Goal: Use online tool/utility: Utilize a website feature to perform a specific function

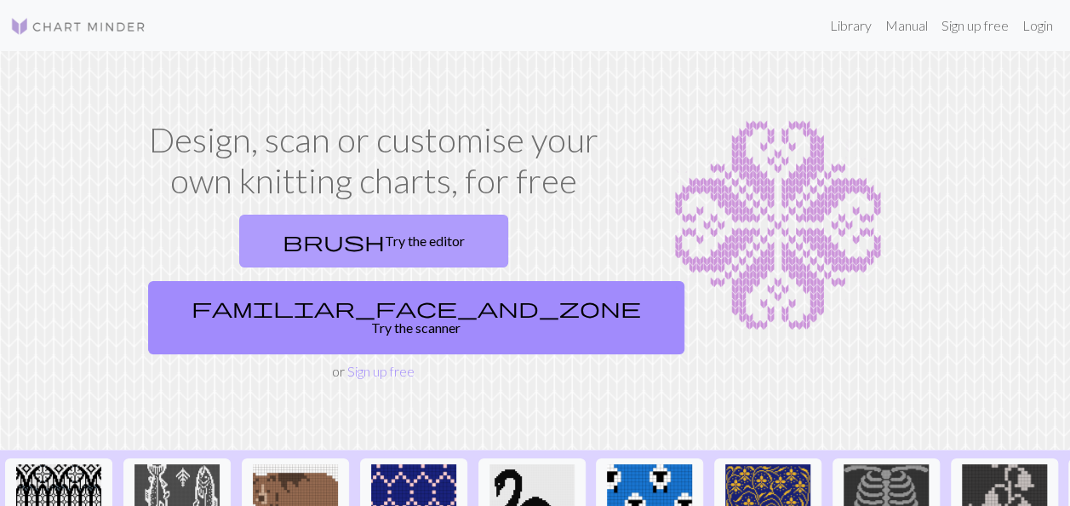
click at [284, 242] on link "brush Try the editor" at bounding box center [373, 240] width 269 height 53
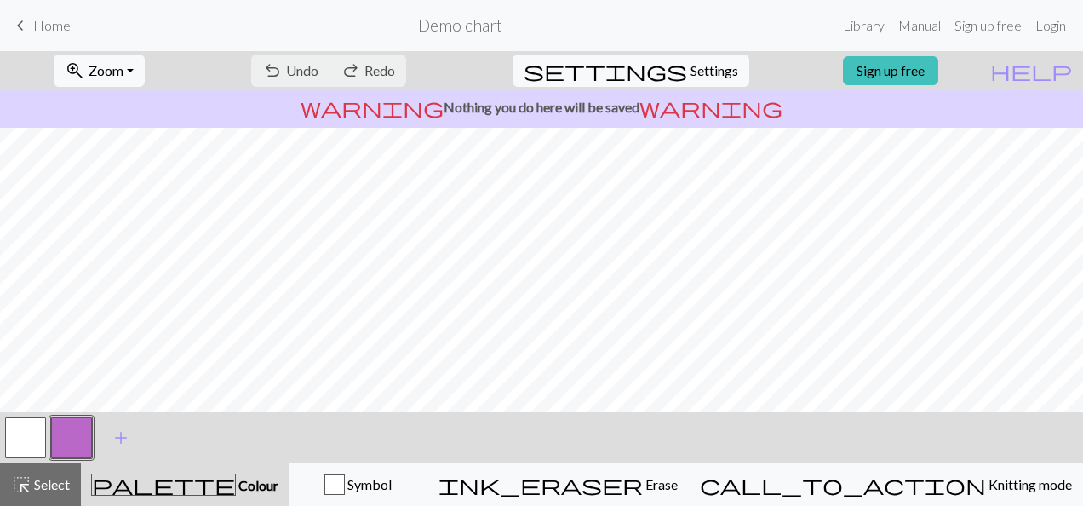
scroll to position [60, 0]
click at [123, 66] on span "Zoom" at bounding box center [106, 70] width 35 height 16
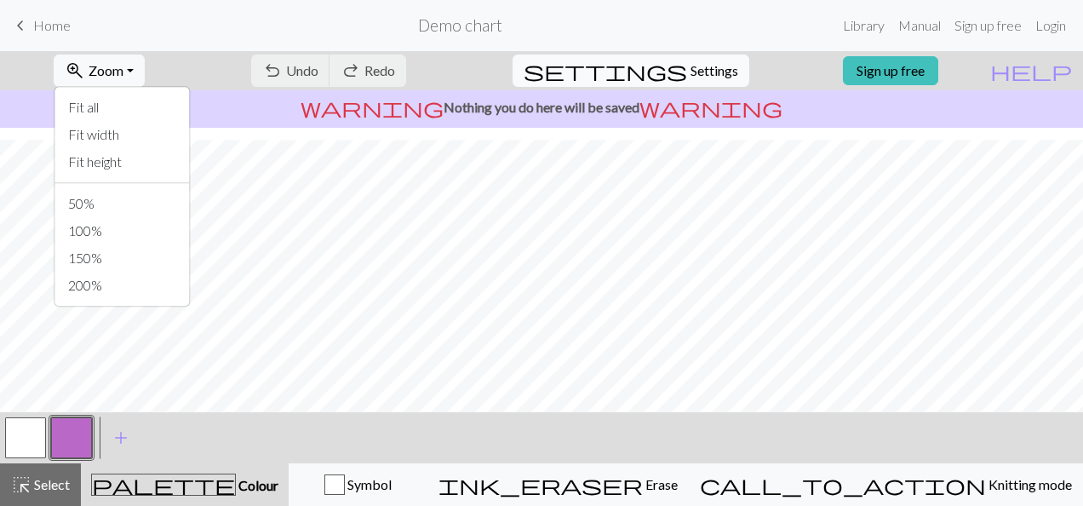
click at [673, 70] on button "settings Settings" at bounding box center [630, 70] width 237 height 32
select select "aran"
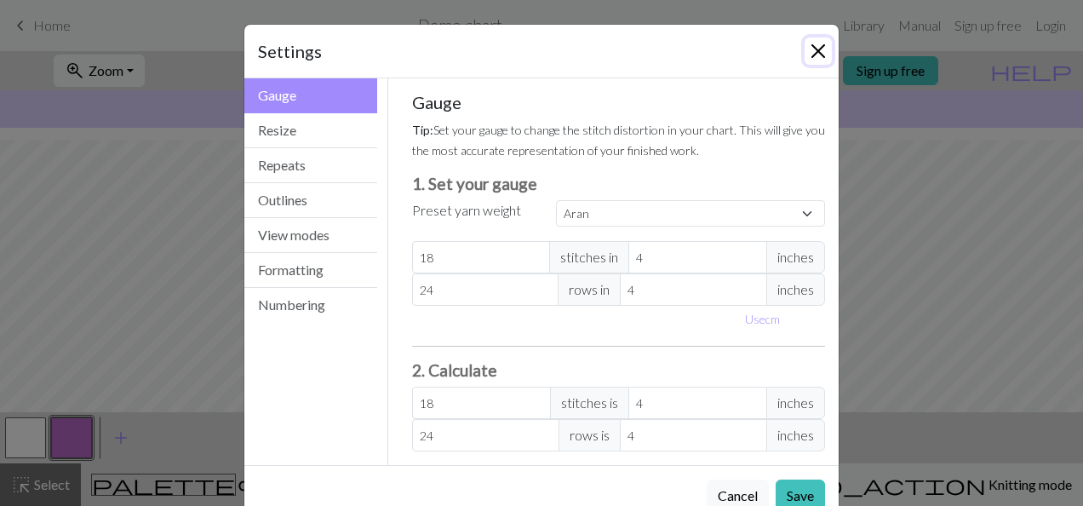
click at [815, 53] on button "Close" at bounding box center [817, 50] width 27 height 27
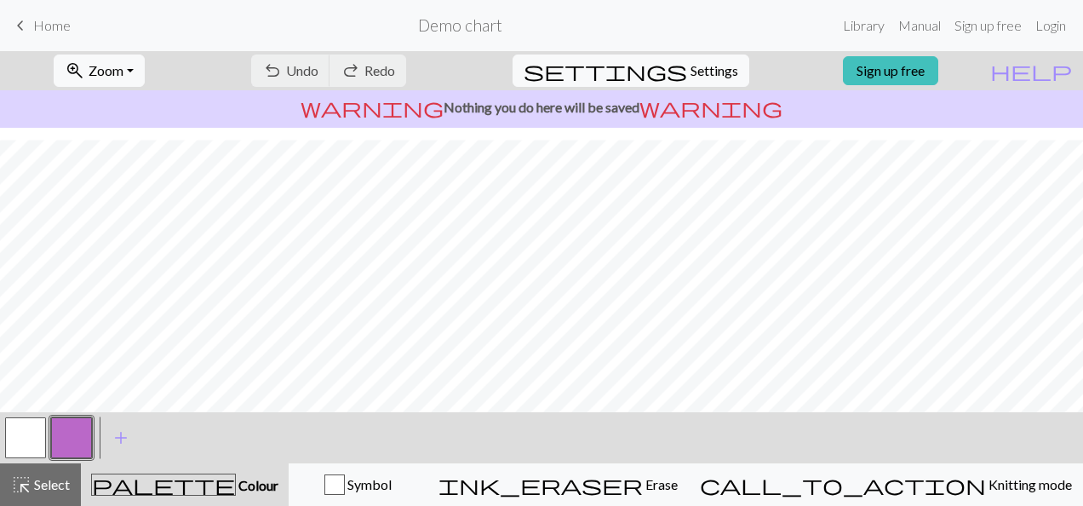
scroll to position [60, 1]
click at [36, 435] on button "button" at bounding box center [25, 437] width 41 height 41
click at [113, 437] on span "add" at bounding box center [121, 438] width 20 height 24
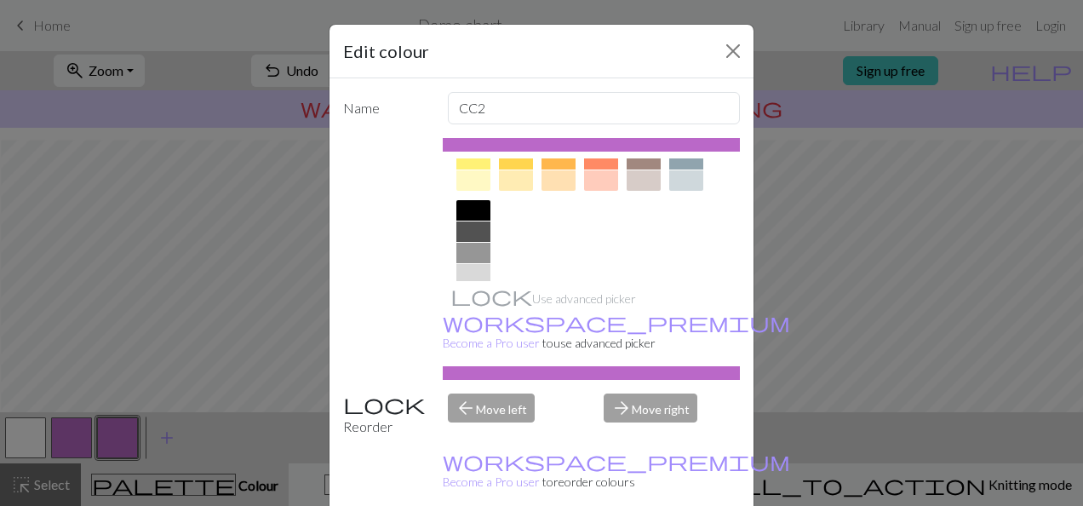
scroll to position [340, 0]
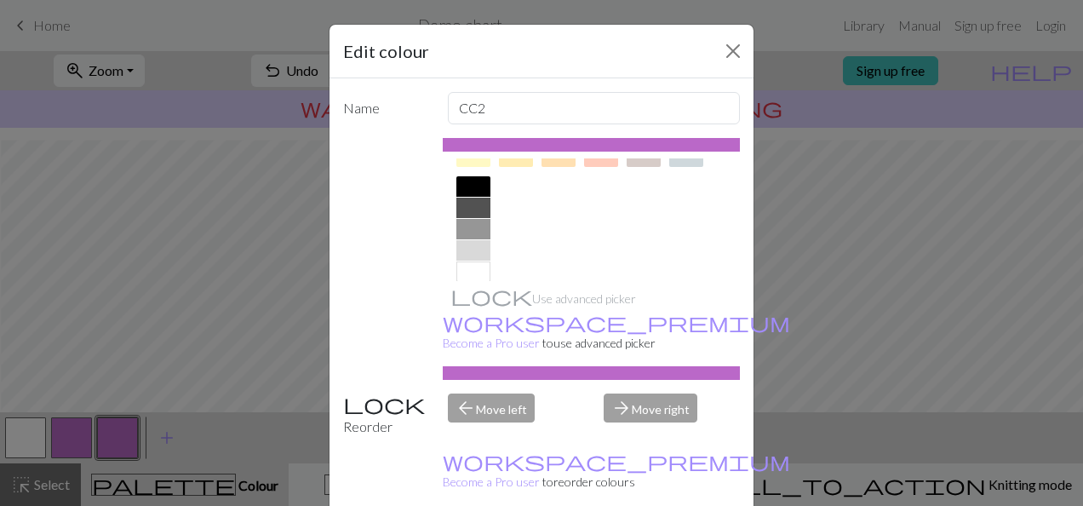
click at [467, 209] on div at bounding box center [473, 207] width 34 height 20
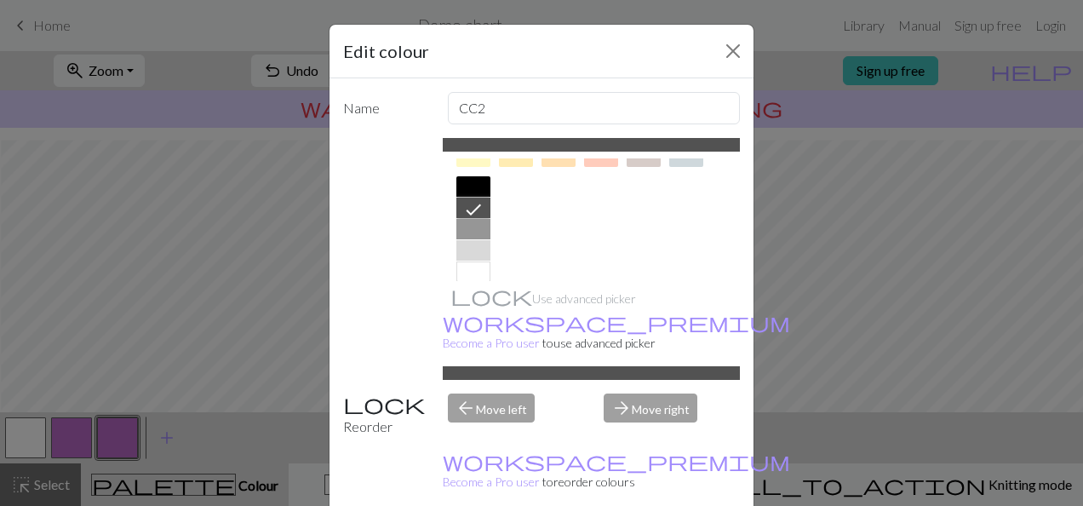
drag, startPoint x: 620, startPoint y: 490, endPoint x: 597, endPoint y: 487, distance: 23.2
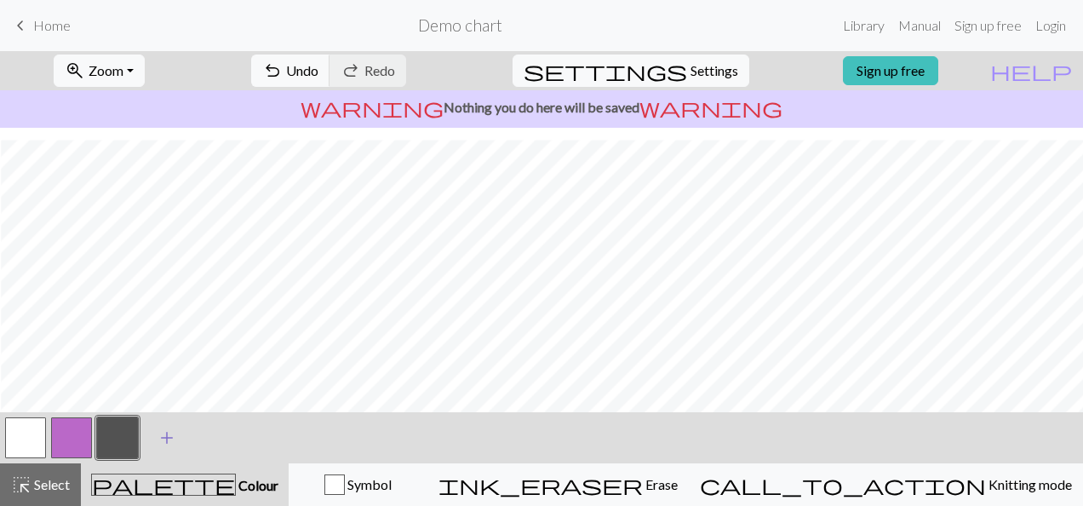
click at [170, 442] on span "add" at bounding box center [167, 438] width 20 height 24
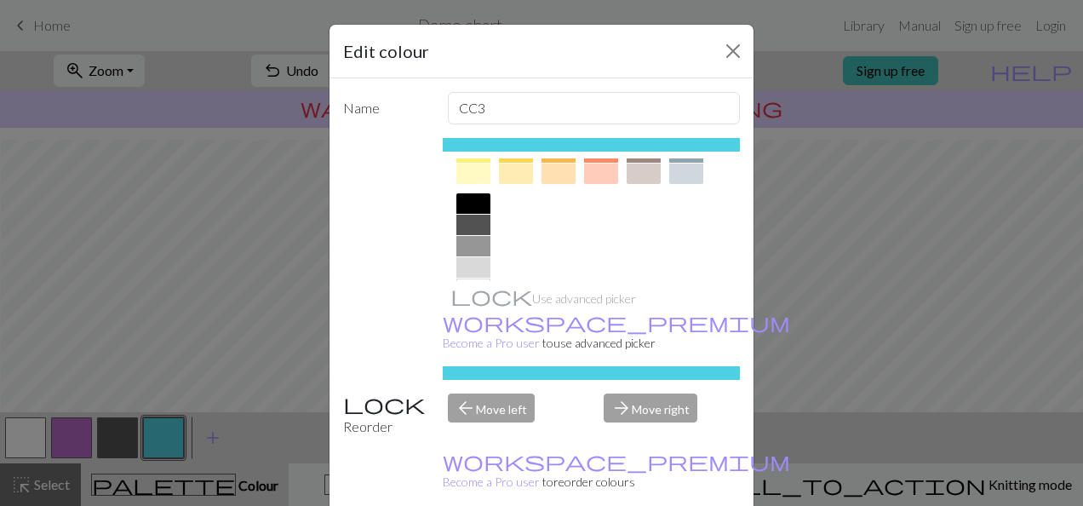
scroll to position [361, 0]
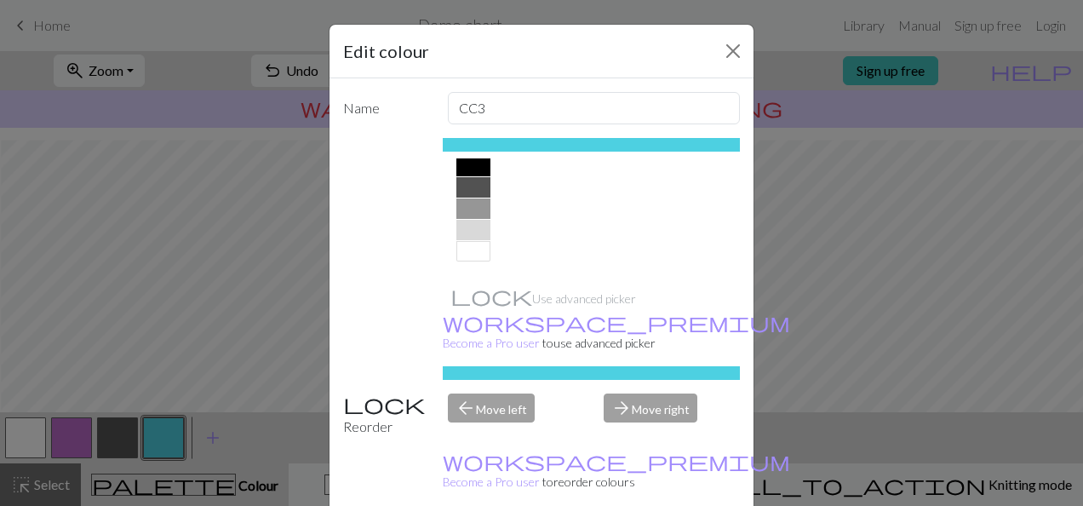
click at [473, 211] on div at bounding box center [473, 208] width 34 height 20
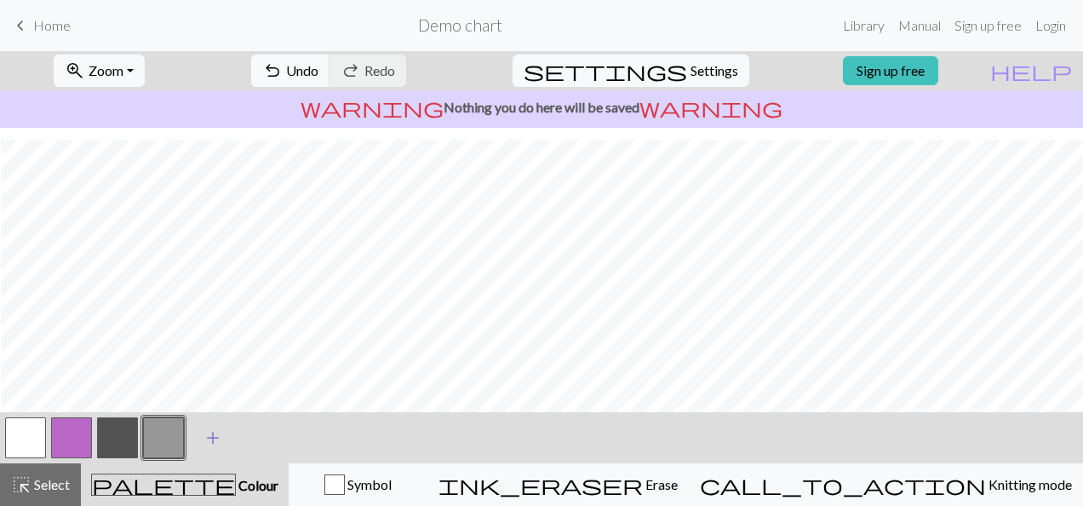
click at [209, 436] on span "add" at bounding box center [213, 438] width 20 height 24
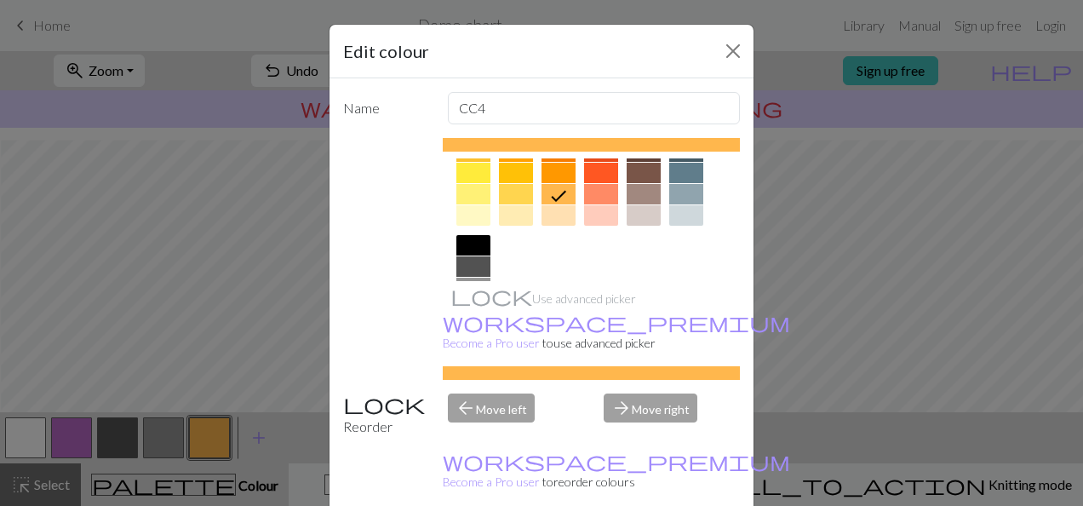
scroll to position [255, 0]
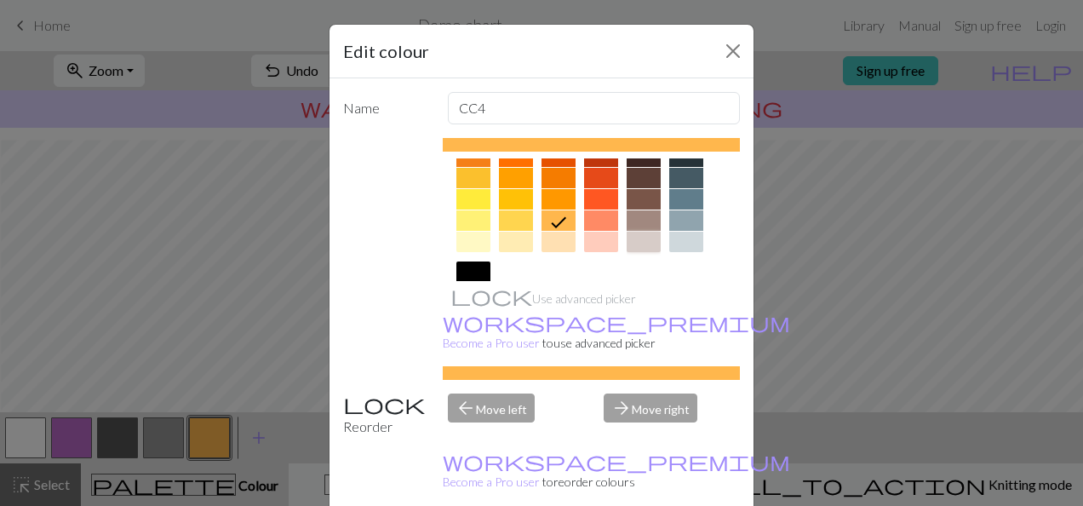
click at [642, 235] on div at bounding box center [643, 241] width 34 height 20
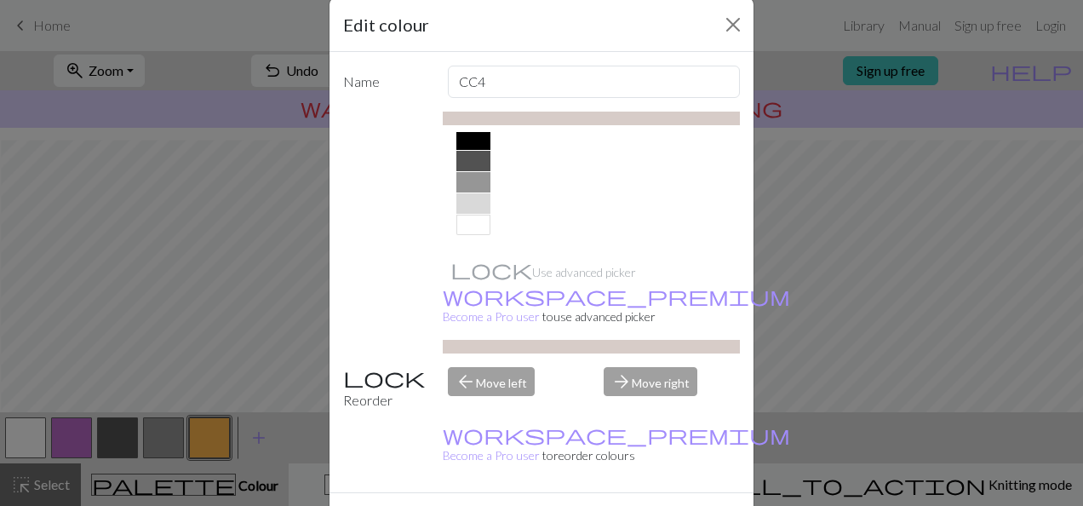
scroll to position [40, 0]
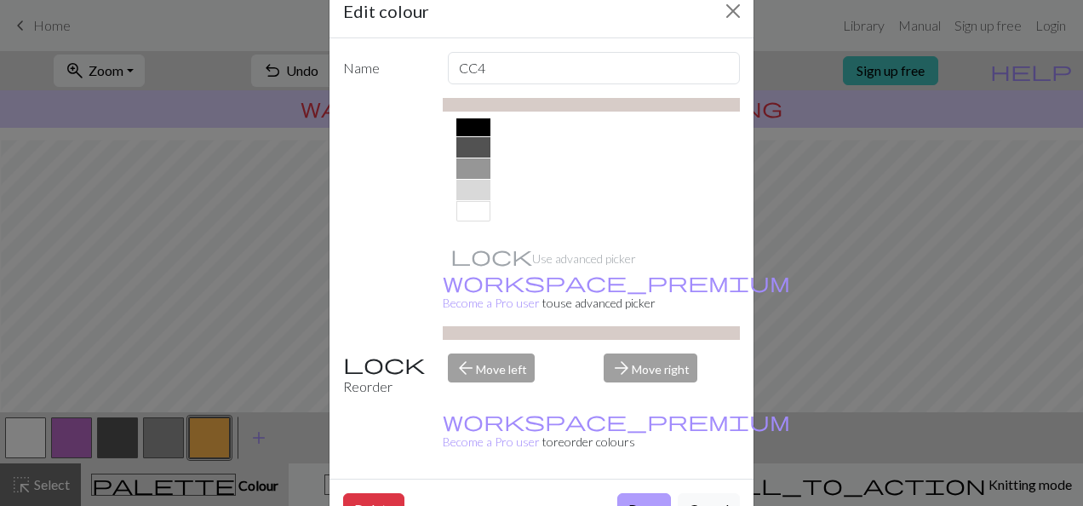
click at [649, 493] on button "Done" at bounding box center [644, 509] width 54 height 32
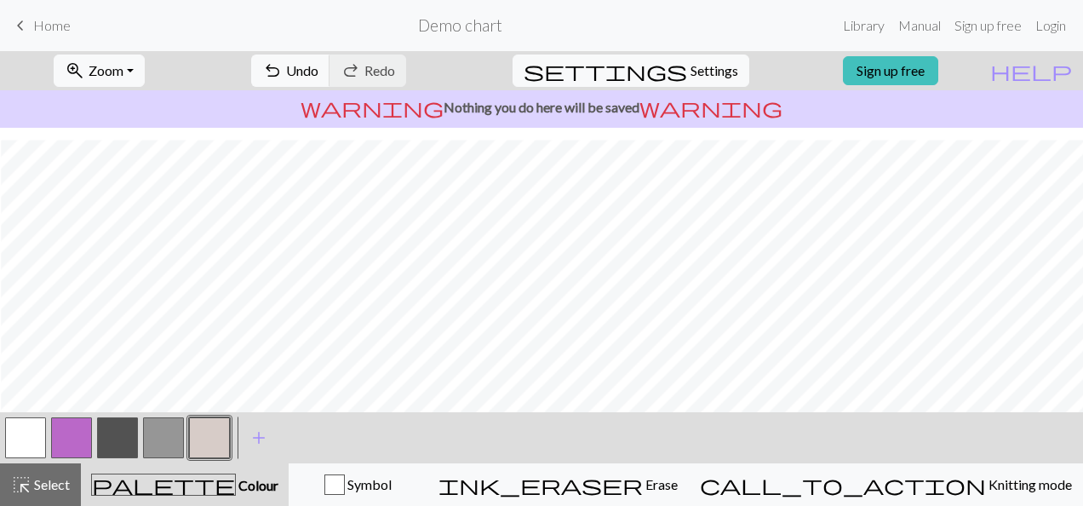
click at [112, 427] on button "button" at bounding box center [117, 437] width 41 height 41
click at [155, 446] on button "button" at bounding box center [163, 437] width 41 height 41
click at [207, 435] on button "button" at bounding box center [209, 437] width 41 height 41
click at [119, 431] on button "button" at bounding box center [117, 437] width 41 height 41
click at [171, 439] on button "button" at bounding box center [163, 437] width 41 height 41
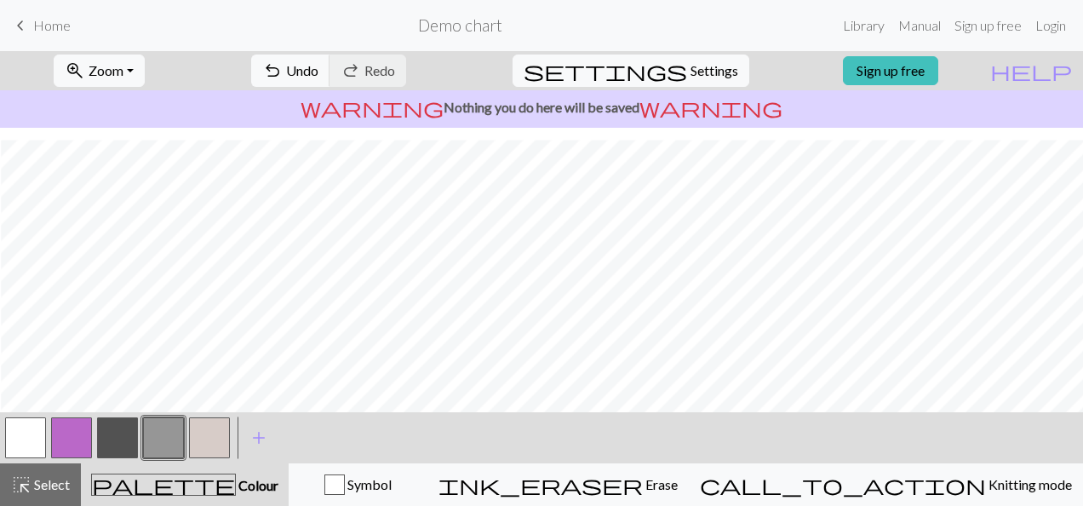
click at [21, 443] on button "button" at bounding box center [25, 437] width 41 height 41
click at [107, 443] on button "button" at bounding box center [117, 437] width 41 height 41
click at [166, 431] on button "button" at bounding box center [163, 437] width 41 height 41
click at [203, 437] on button "button" at bounding box center [209, 437] width 41 height 41
click at [662, 71] on span "settings" at bounding box center [604, 71] width 163 height 24
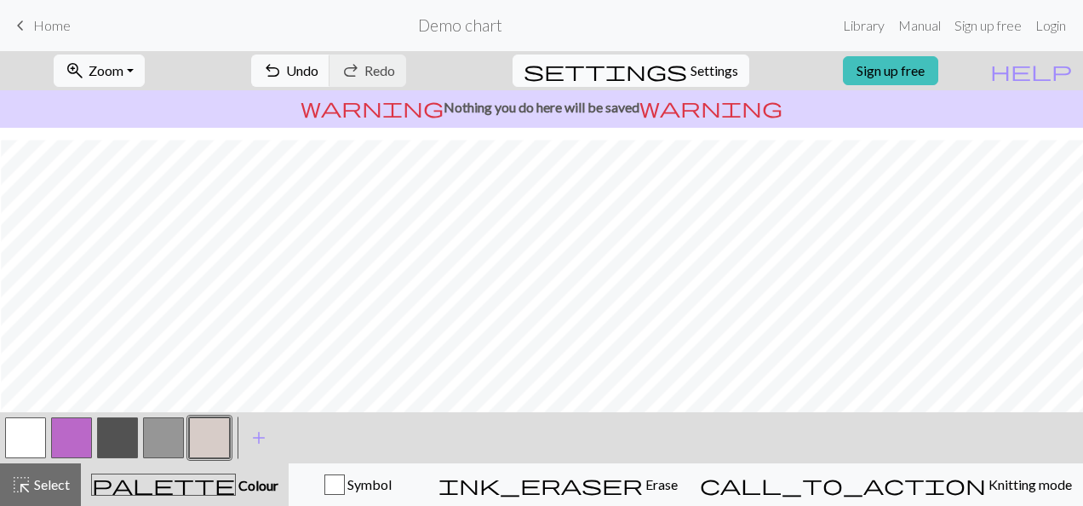
select select "aran"
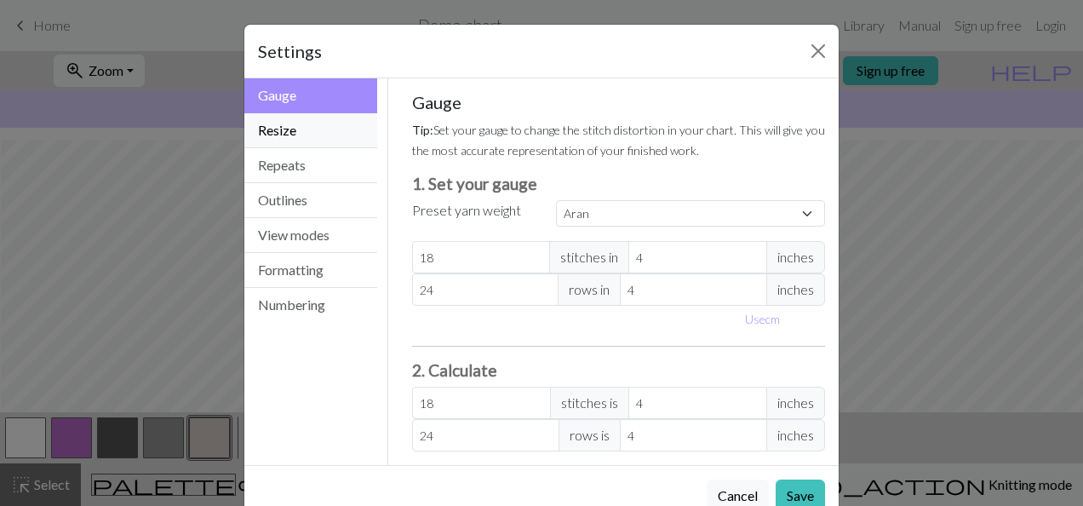
click at [305, 135] on button "Resize" at bounding box center [310, 130] width 133 height 35
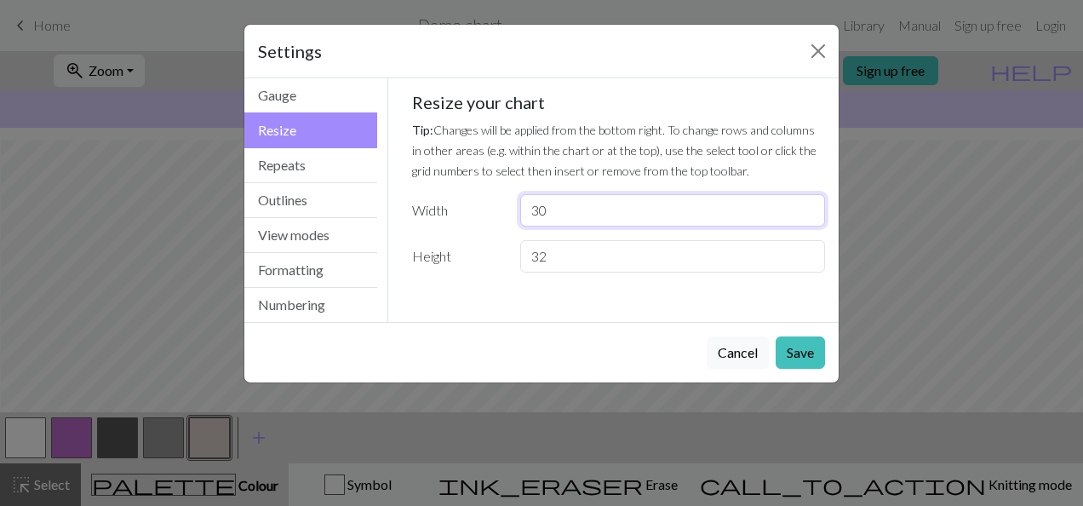
drag, startPoint x: 604, startPoint y: 211, endPoint x: 456, endPoint y: 204, distance: 148.2
click at [456, 204] on div "Width 30" at bounding box center [619, 210] width 434 height 32
type input "100"
click at [807, 352] on button "Save" at bounding box center [799, 352] width 49 height 32
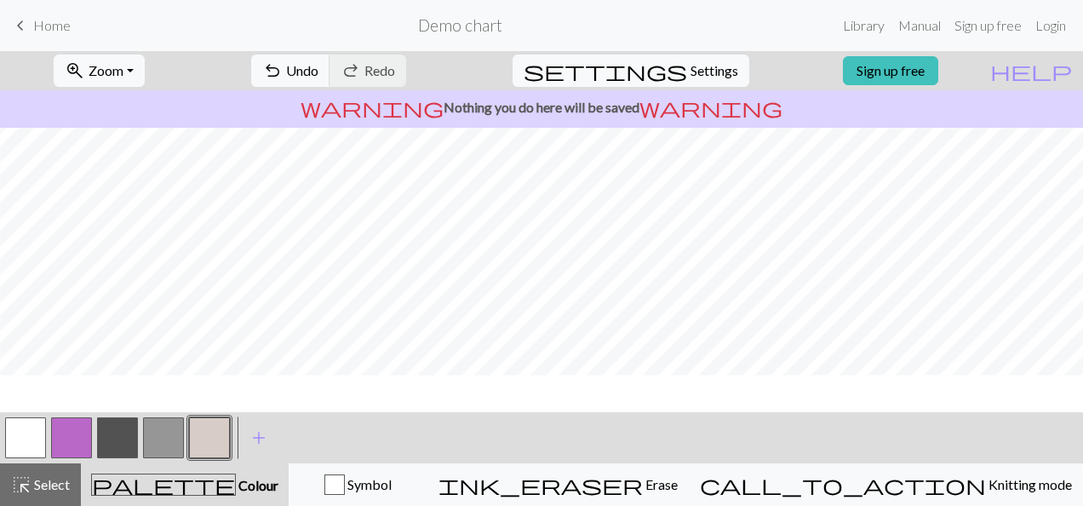
scroll to position [60, 1]
click at [254, 437] on span "add" at bounding box center [259, 438] width 20 height 24
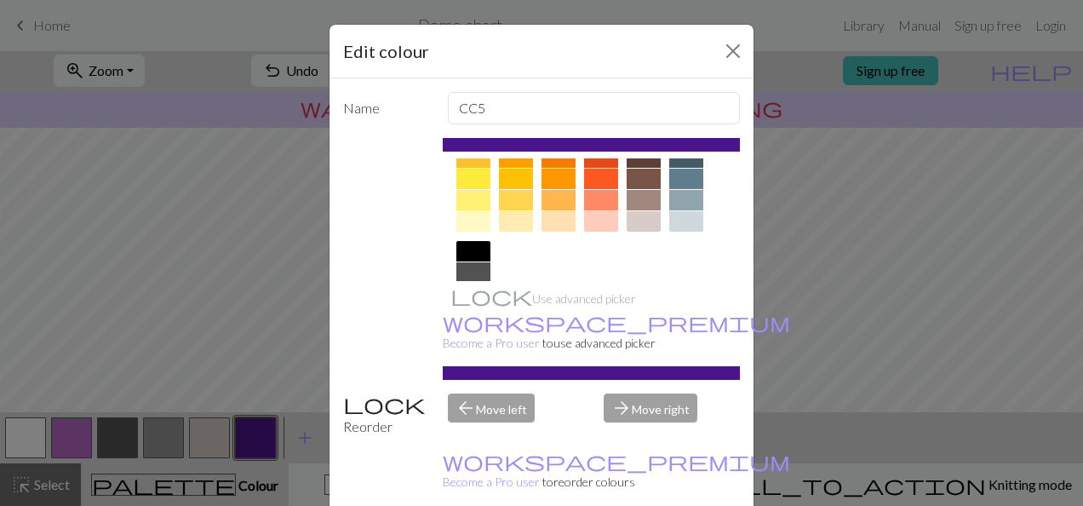
scroll to position [191, 0]
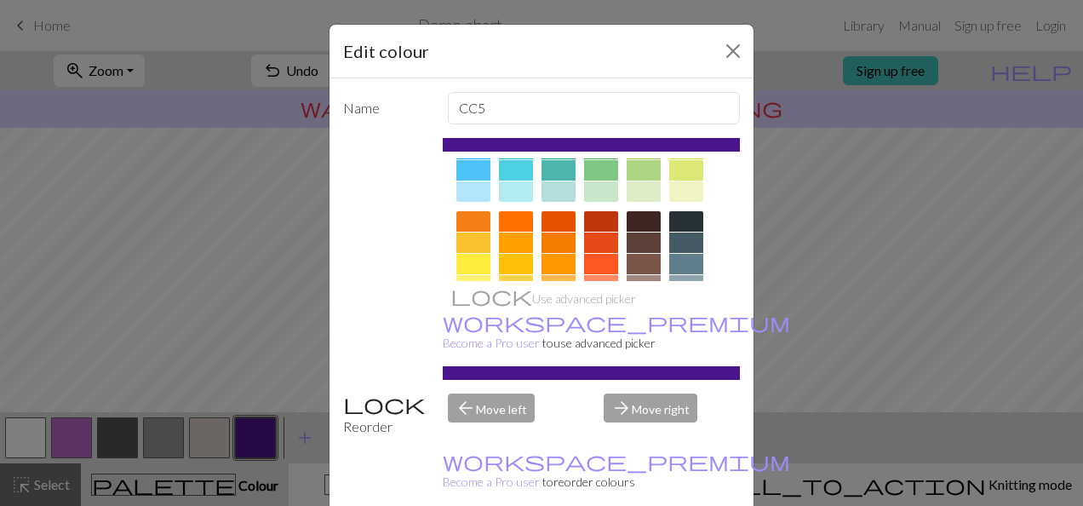
click at [636, 245] on div at bounding box center [643, 242] width 34 height 20
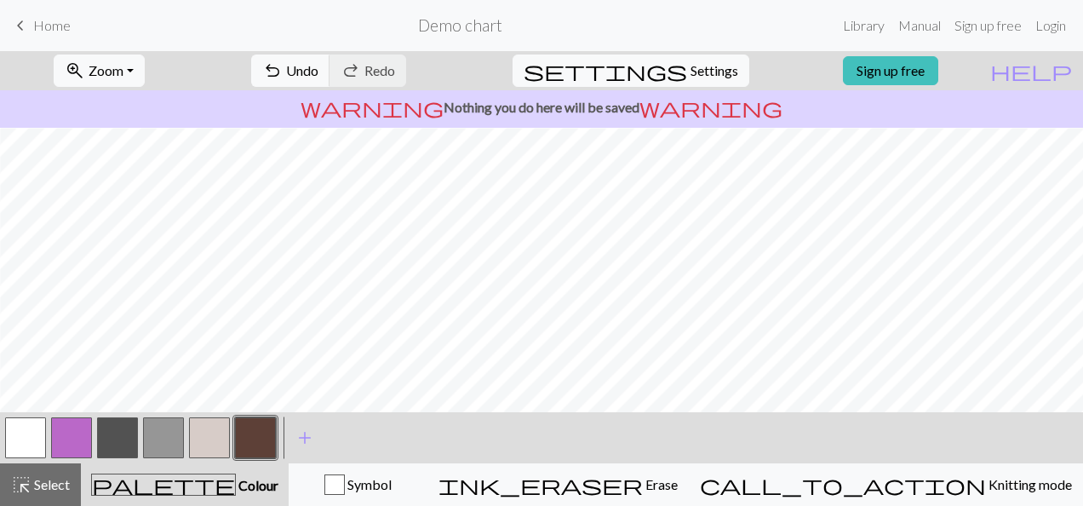
click at [163, 450] on button "button" at bounding box center [163, 437] width 41 height 41
